Goal: Obtain resource: Obtain resource

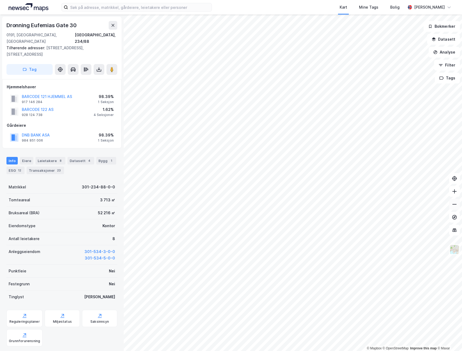
click at [452, 204] on button at bounding box center [454, 204] width 11 height 11
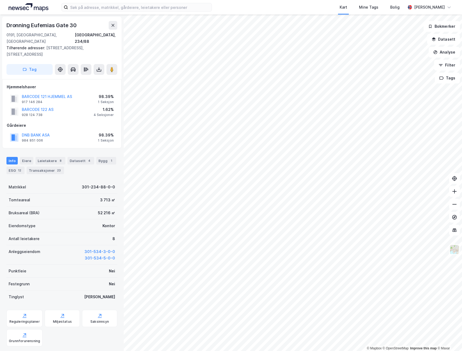
click at [462, 254] on html "Kart Mine Tags [PERSON_NAME] © Mapbox © OpenStreetMap Improve this map © [GEOGR…" at bounding box center [231, 175] width 462 height 351
click at [454, 194] on icon at bounding box center [454, 191] width 5 height 5
click at [452, 194] on button at bounding box center [454, 191] width 11 height 11
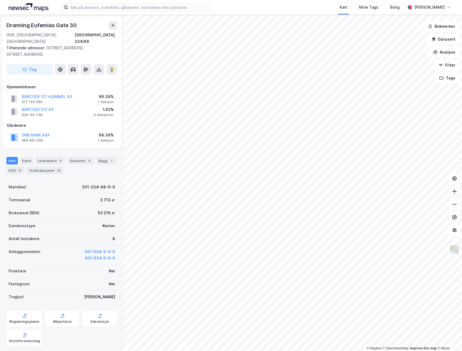
click at [456, 192] on icon at bounding box center [454, 191] width 5 height 5
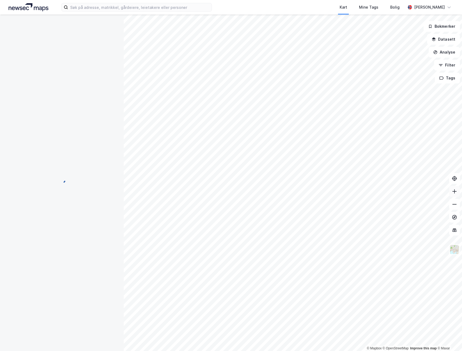
scroll to position [1, 0]
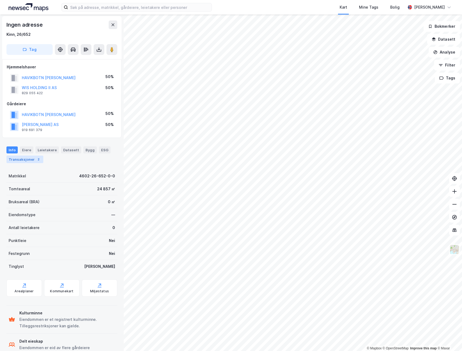
click at [31, 160] on div "Transaksjoner 2" at bounding box center [24, 160] width 37 height 8
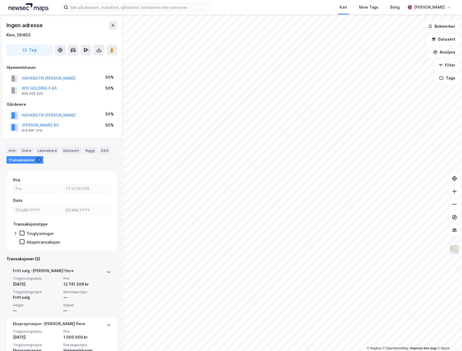
click at [107, 270] on icon at bounding box center [109, 272] width 4 height 4
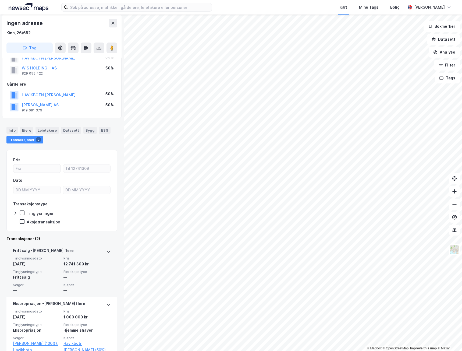
scroll to position [45, 0]
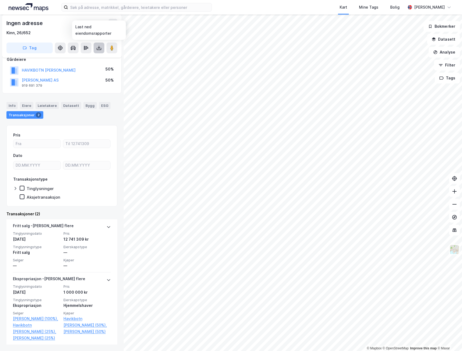
click at [101, 50] on icon at bounding box center [98, 47] width 5 height 5
click at [86, 59] on div "Last ned grunnbok" at bounding box center [72, 59] width 31 height 4
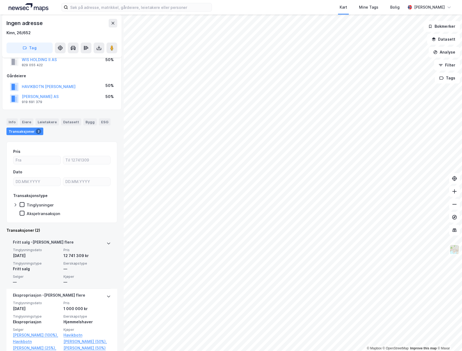
scroll to position [45, 0]
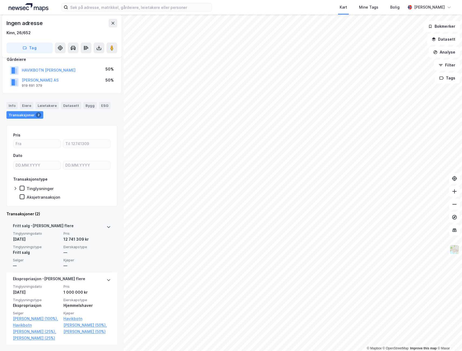
click at [98, 229] on div "[PERSON_NAME] flere" at bounding box center [62, 227] width 98 height 9
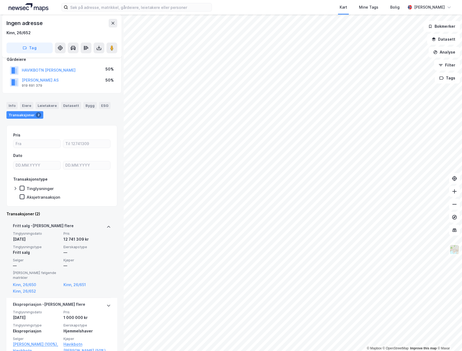
click at [98, 229] on div "[PERSON_NAME] flere" at bounding box center [62, 227] width 98 height 9
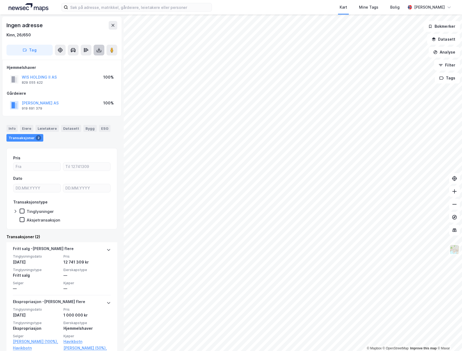
click at [98, 54] on button at bounding box center [99, 50] width 11 height 11
click at [86, 70] on div "Last ned matrikkelrapport" at bounding box center [79, 69] width 44 height 4
click at [459, 206] on button at bounding box center [454, 204] width 11 height 11
